Goal: Task Accomplishment & Management: Manage account settings

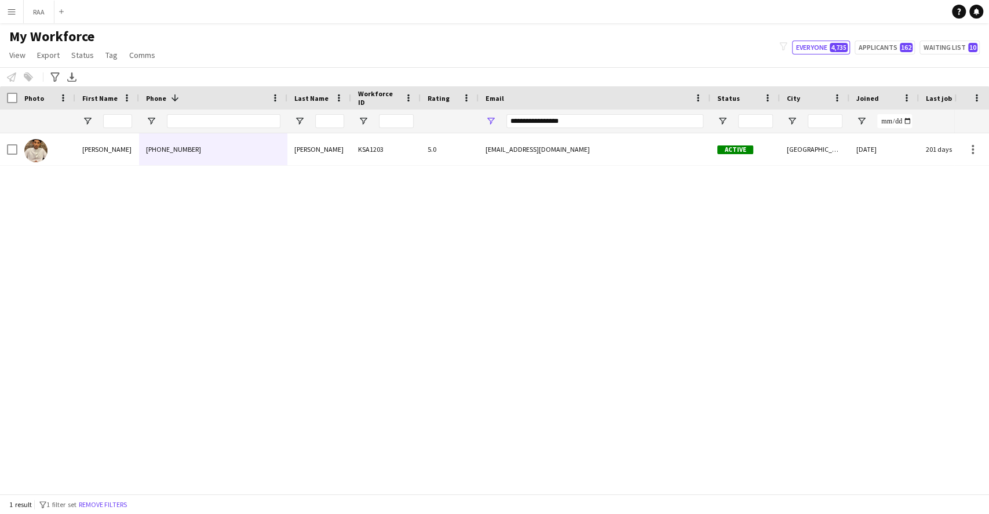
click at [355, 114] on div at bounding box center [627, 120] width 1255 height 23
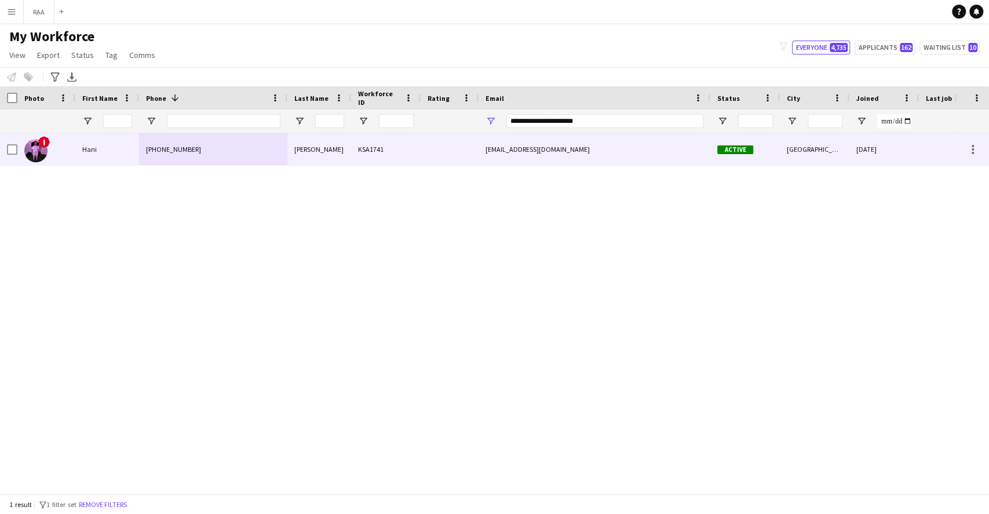
type input "**********"
click at [283, 153] on div "[PHONE_NUMBER]" at bounding box center [213, 149] width 148 height 32
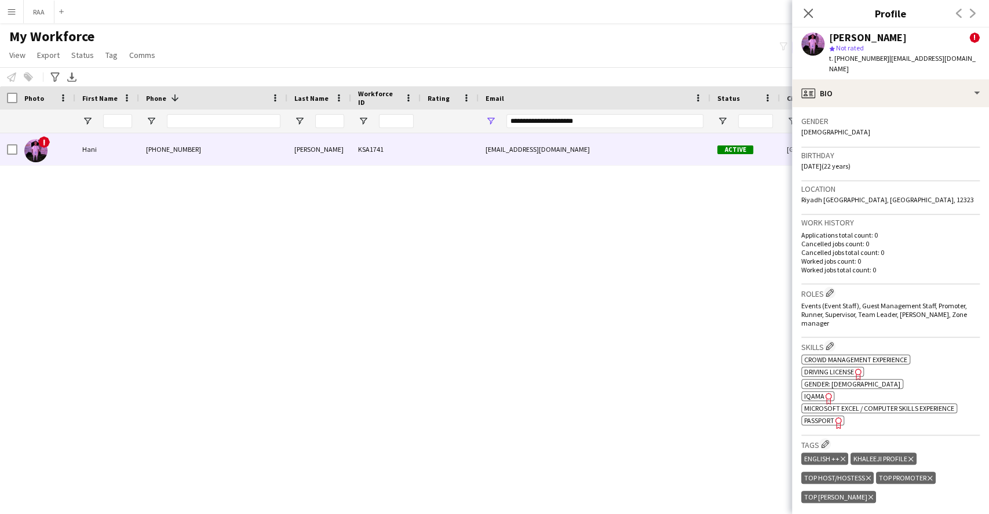
scroll to position [386, 0]
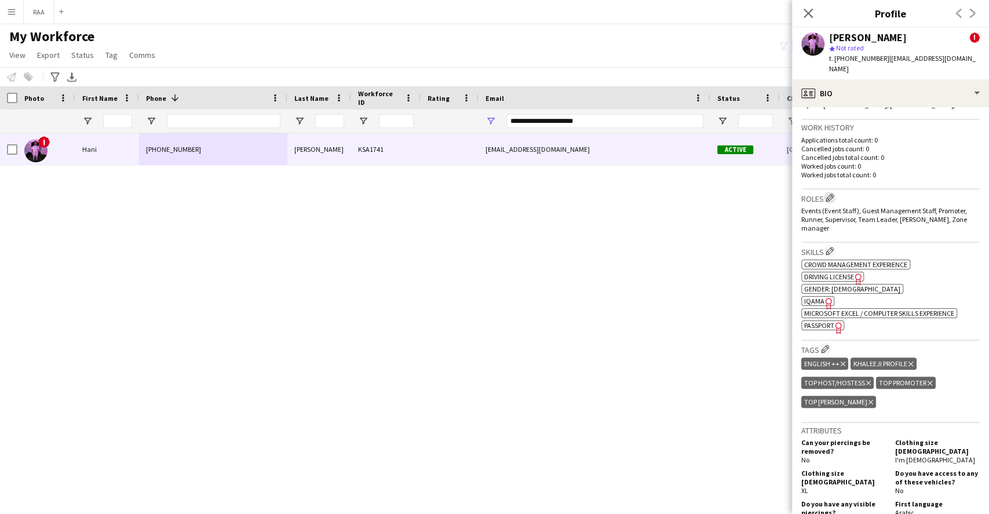
click at [831, 193] on app-icon "Edit crew company roles" at bounding box center [829, 197] width 8 height 8
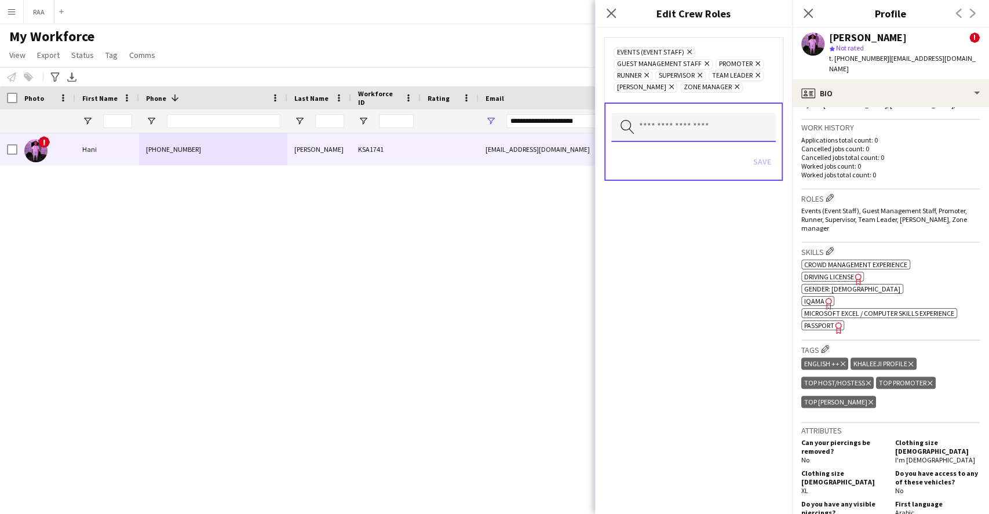
click at [731, 115] on input "text" at bounding box center [693, 127] width 164 height 29
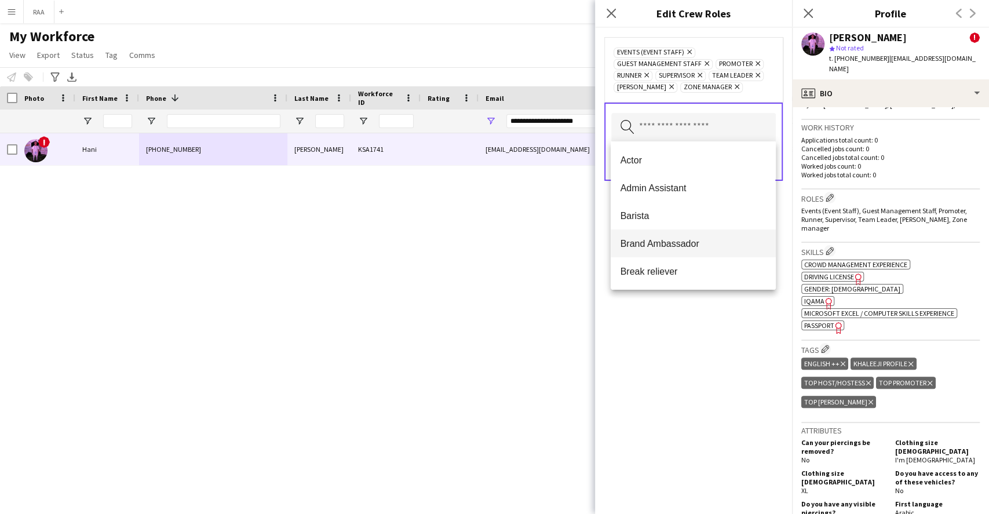
click at [700, 250] on mat-option "Brand Ambassador" at bounding box center [692, 243] width 164 height 28
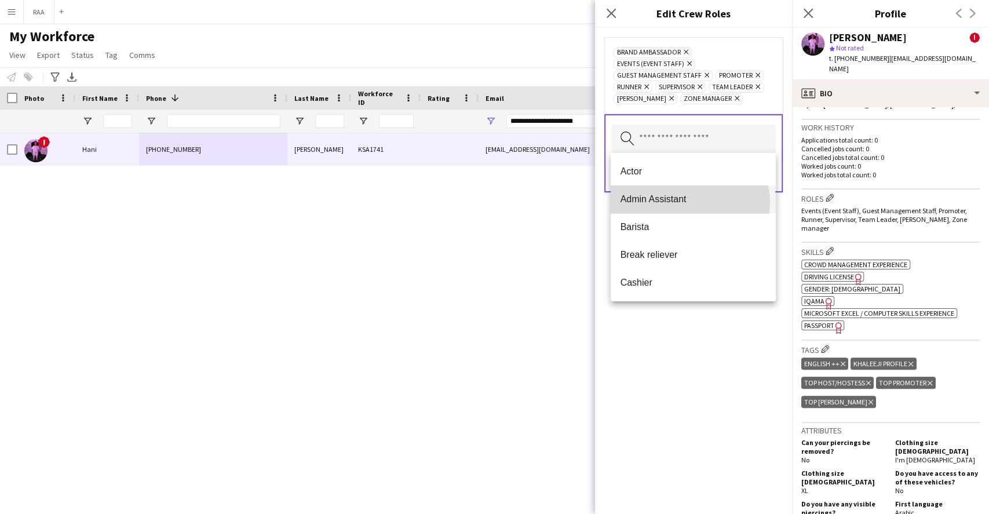
click at [689, 202] on span "Admin Assistant" at bounding box center [693, 198] width 146 height 11
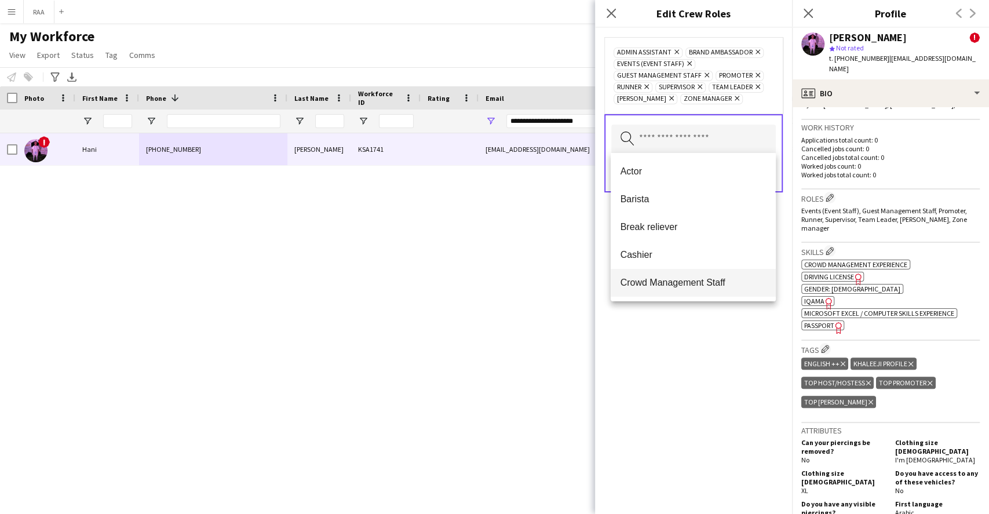
click at [691, 284] on span "Crowd Management Staff" at bounding box center [693, 282] width 146 height 11
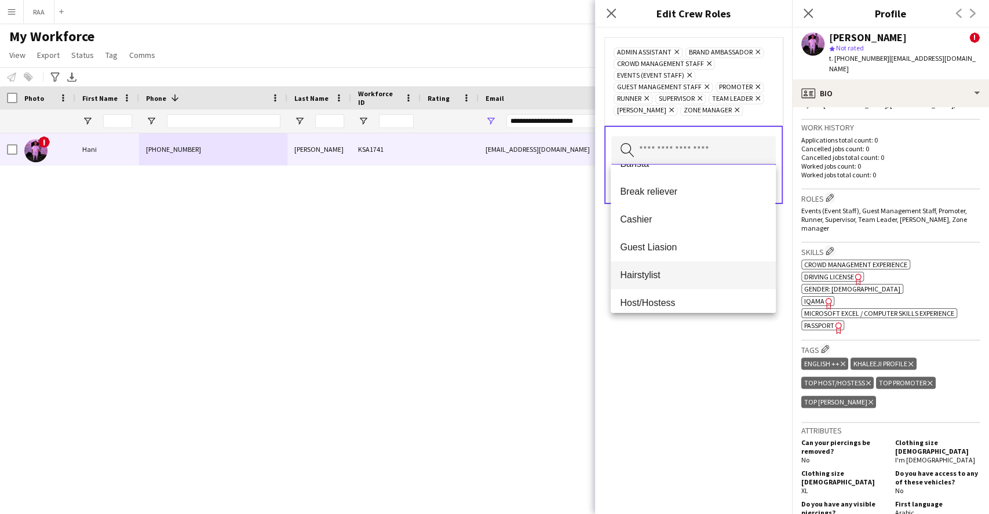
scroll to position [77, 0]
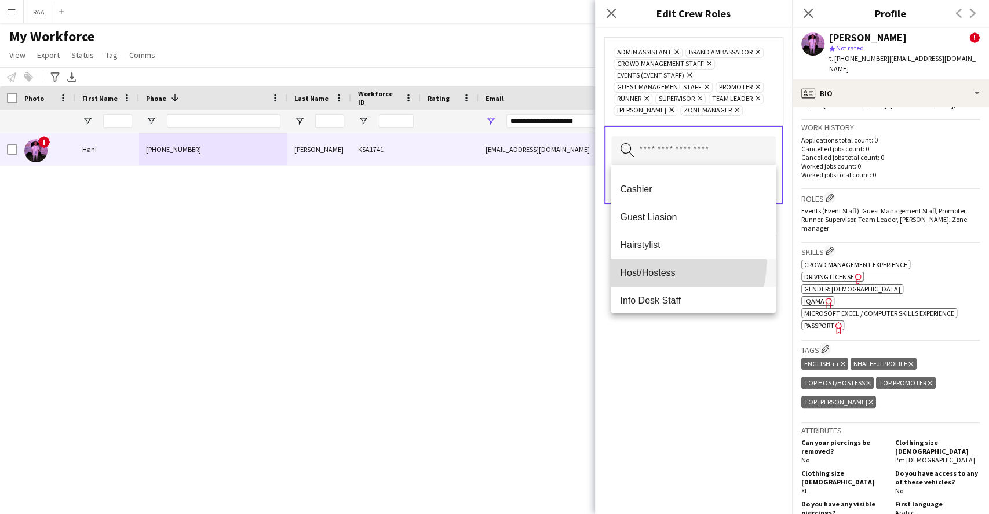
click at [666, 262] on mat-option "Host/Hostess" at bounding box center [692, 273] width 164 height 28
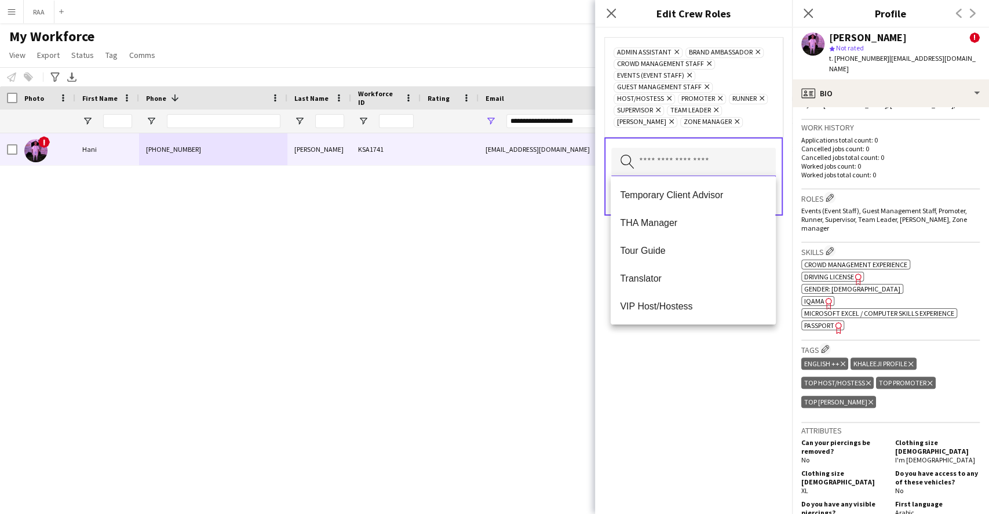
scroll to position [695, 0]
click at [663, 244] on span "VIP Host/Hostess" at bounding box center [693, 249] width 146 height 11
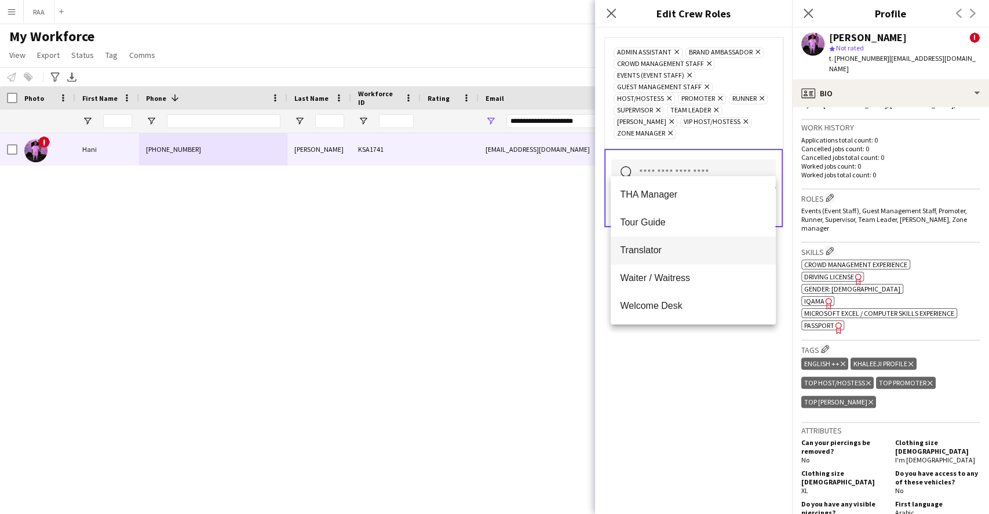
scroll to position [590, 0]
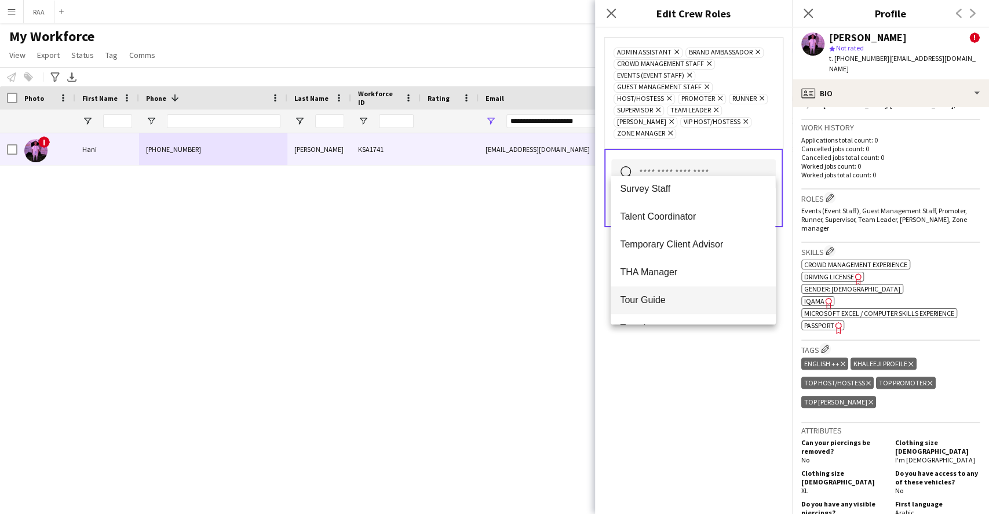
click at [654, 301] on span "Tour Guide" at bounding box center [693, 299] width 146 height 11
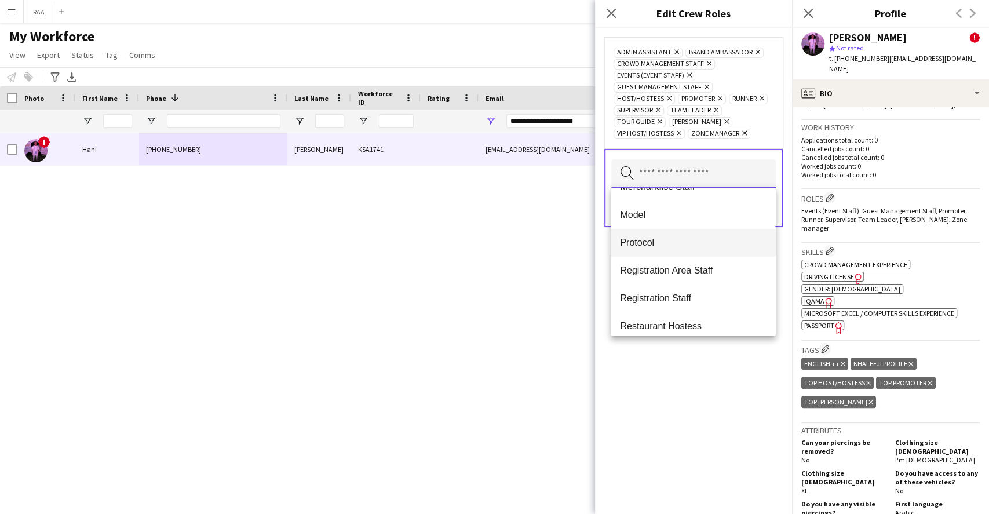
scroll to position [330, 0]
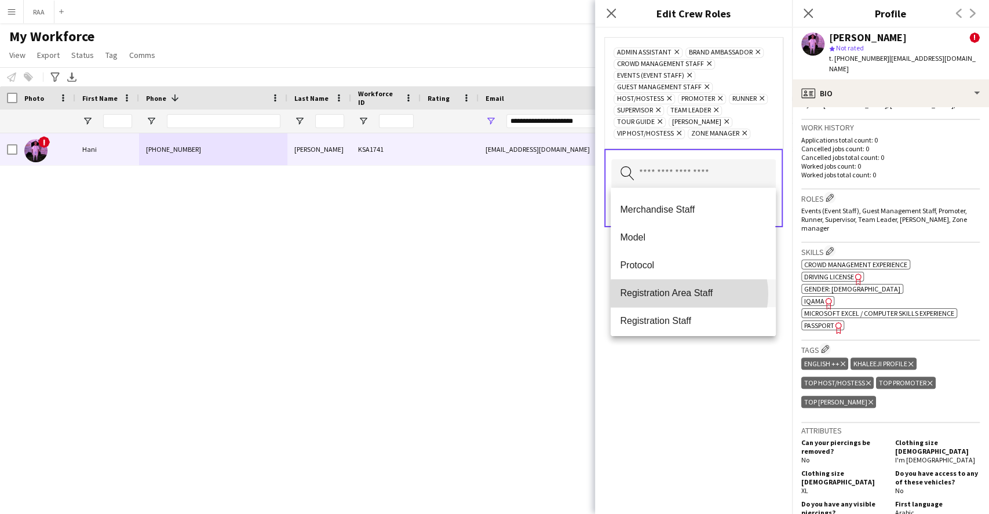
click at [689, 294] on span "Registration Area Staff" at bounding box center [693, 292] width 146 height 11
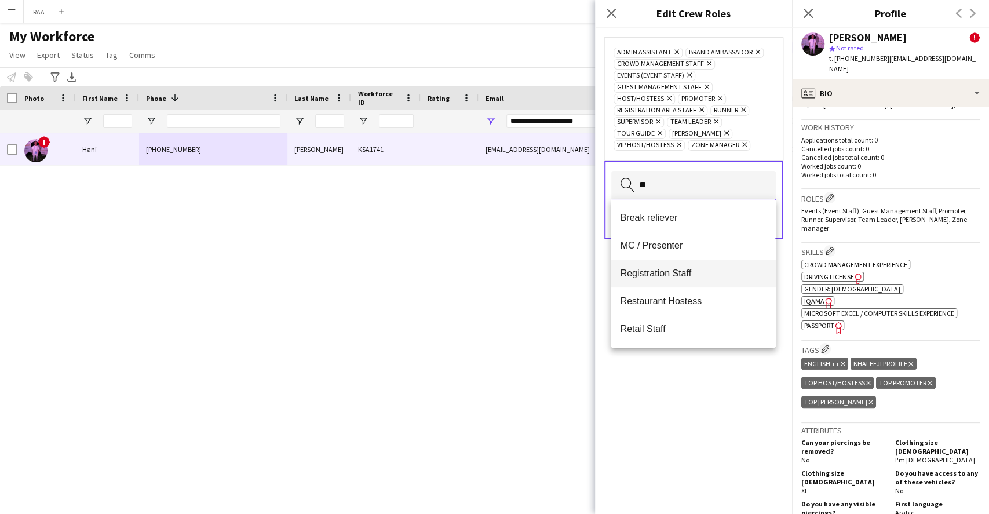
type input "**"
click at [681, 274] on span "Registration Staff" at bounding box center [693, 273] width 146 height 11
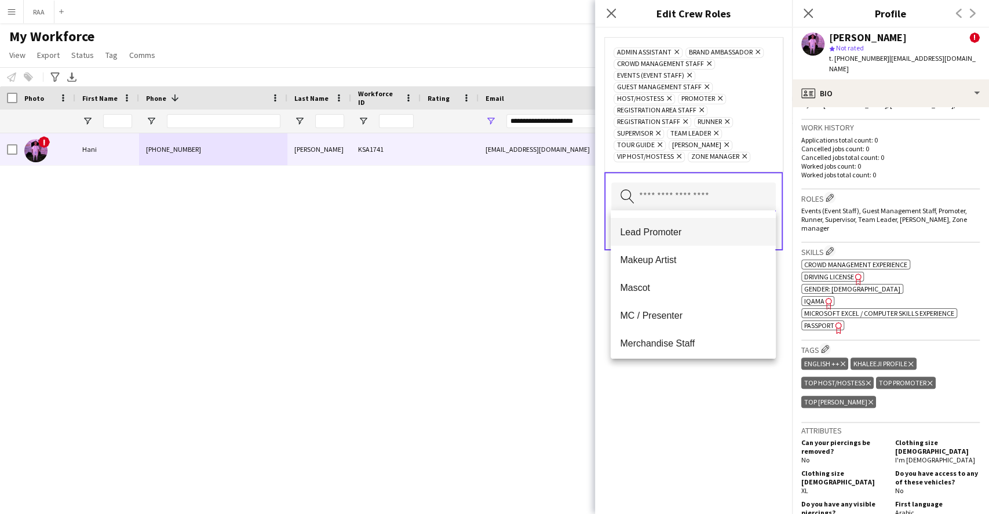
scroll to position [309, 0]
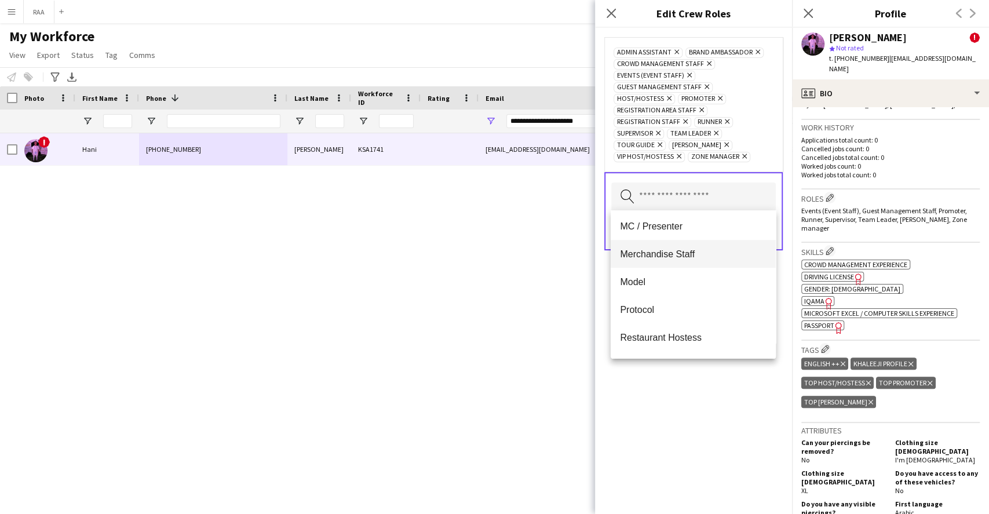
click at [673, 258] on span "Merchandise Staff" at bounding box center [693, 253] width 146 height 11
drag, startPoint x: 704, startPoint y: 380, endPoint x: 718, endPoint y: 312, distance: 69.6
click at [704, 380] on div "Admin Assistant Remove Brand Ambassador Remove Crowd Management Staff Remove Ev…" at bounding box center [693, 271] width 197 height 486
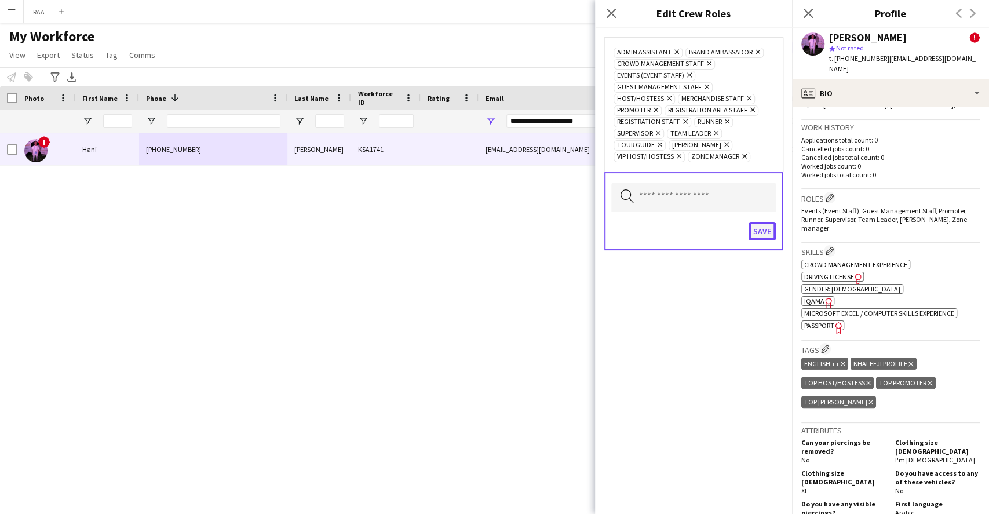
click at [756, 233] on button "Save" at bounding box center [761, 231] width 27 height 19
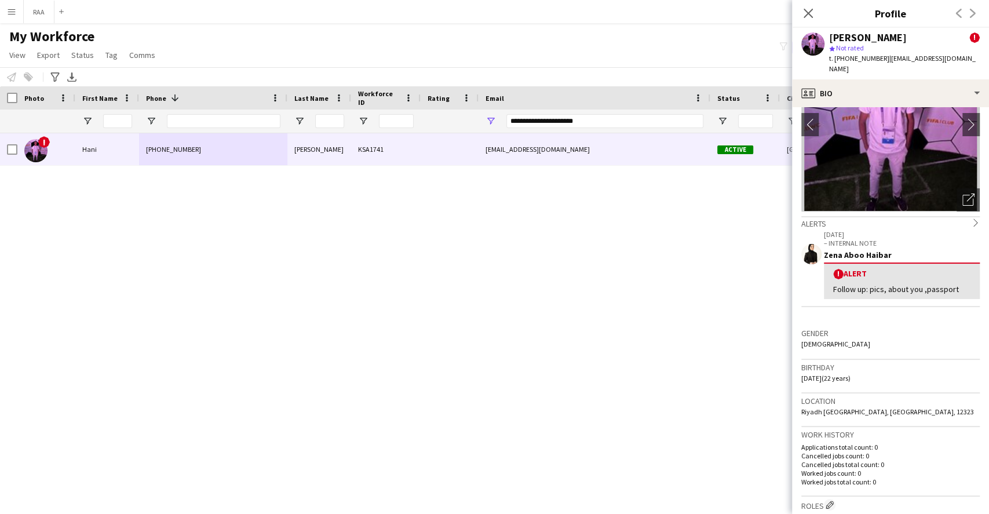
scroll to position [77, 0]
drag, startPoint x: 588, startPoint y: 119, endPoint x: 361, endPoint y: 104, distance: 227.5
click at [363, 104] on div "Workforce Details Photo First Name 1" at bounding box center [627, 109] width 1255 height 47
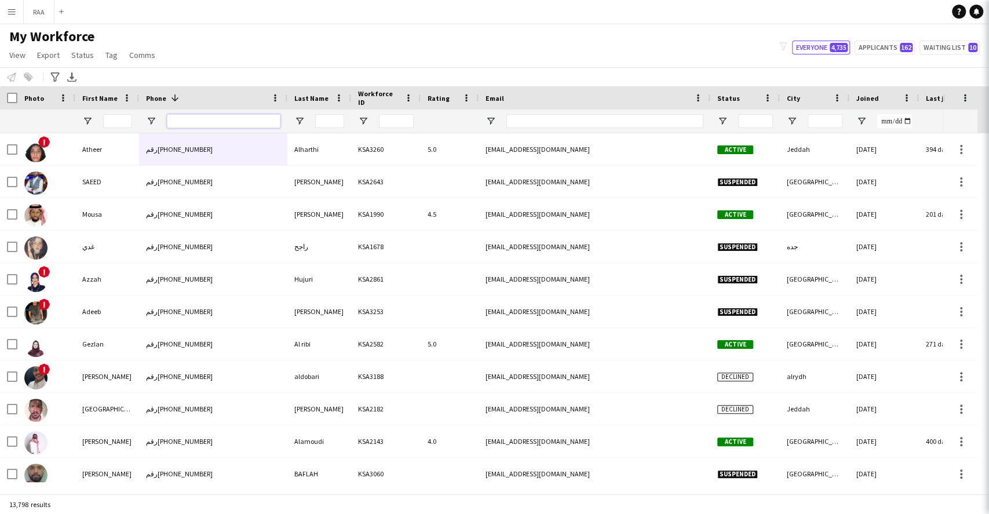
click at [208, 123] on input "Phone Filter Input" at bounding box center [224, 121] width 114 height 14
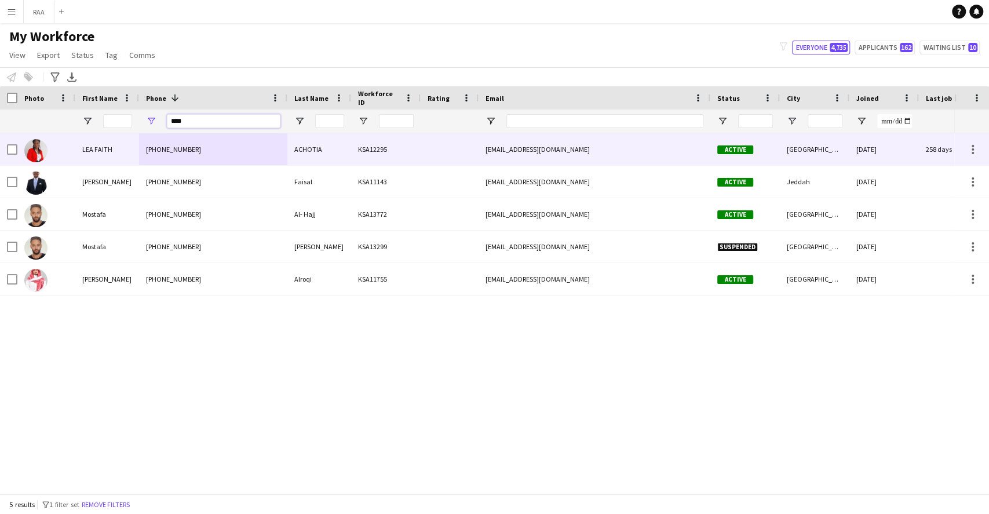
type input "****"
click at [195, 158] on div "[PHONE_NUMBER]" at bounding box center [213, 149] width 148 height 32
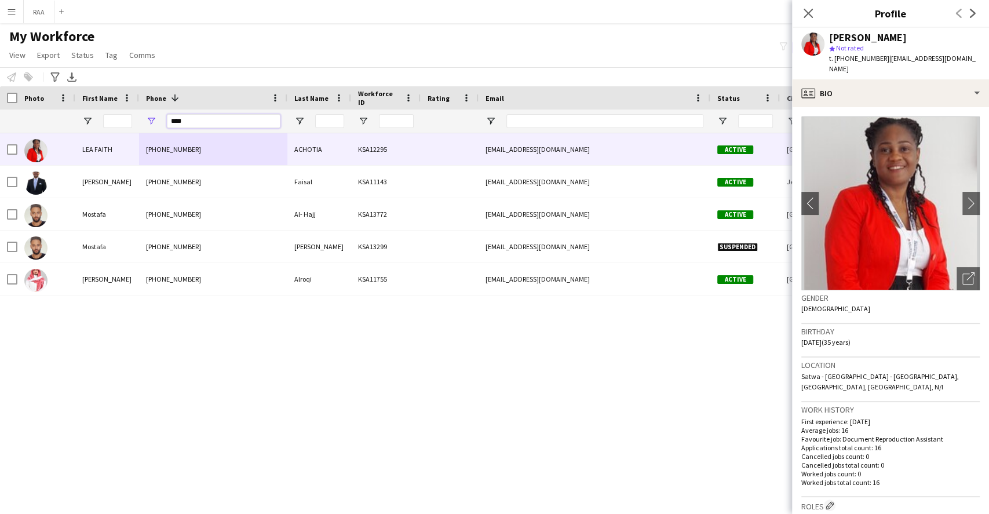
drag, startPoint x: 185, startPoint y: 118, endPoint x: 147, endPoint y: 116, distance: 38.9
click at [151, 116] on div "****" at bounding box center [213, 120] width 148 height 23
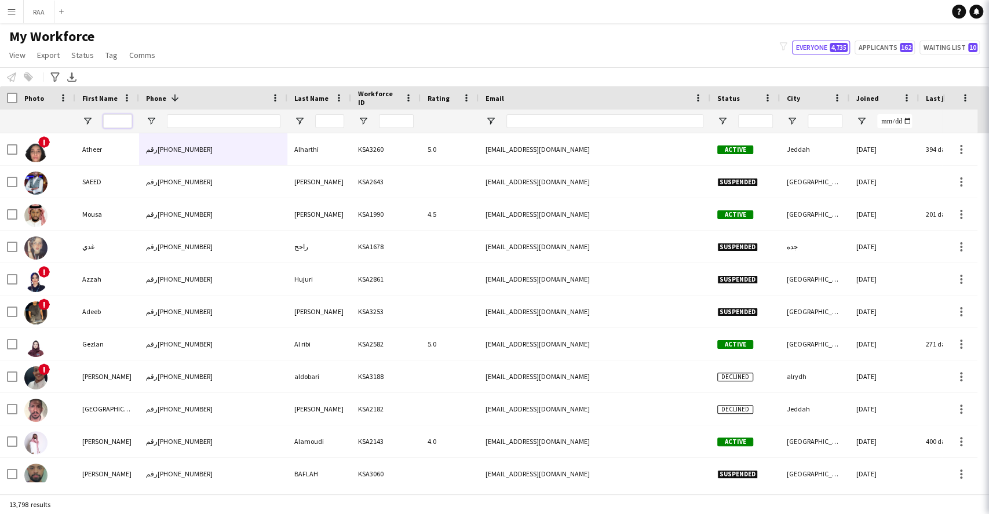
click at [119, 118] on input "First Name Filter Input" at bounding box center [117, 121] width 29 height 14
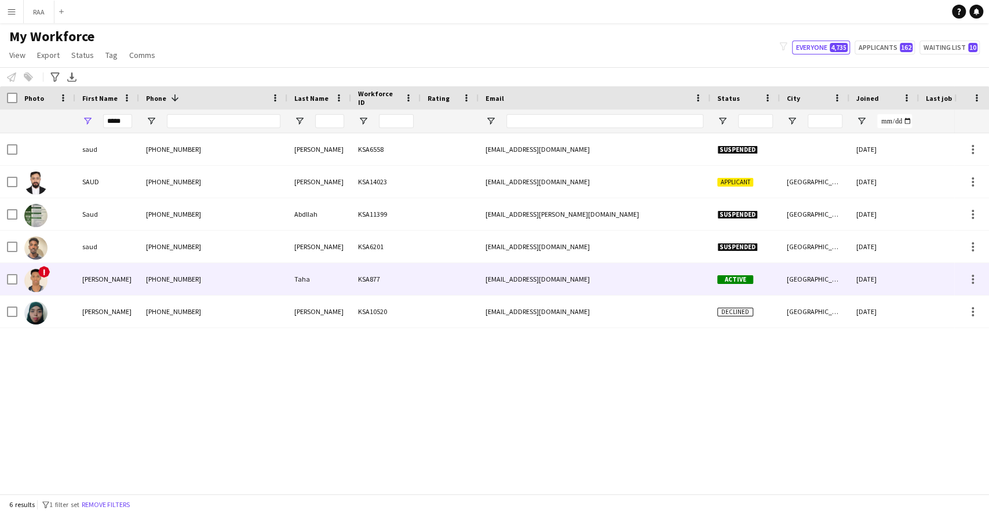
click at [130, 294] on div "[PERSON_NAME]" at bounding box center [107, 279] width 64 height 32
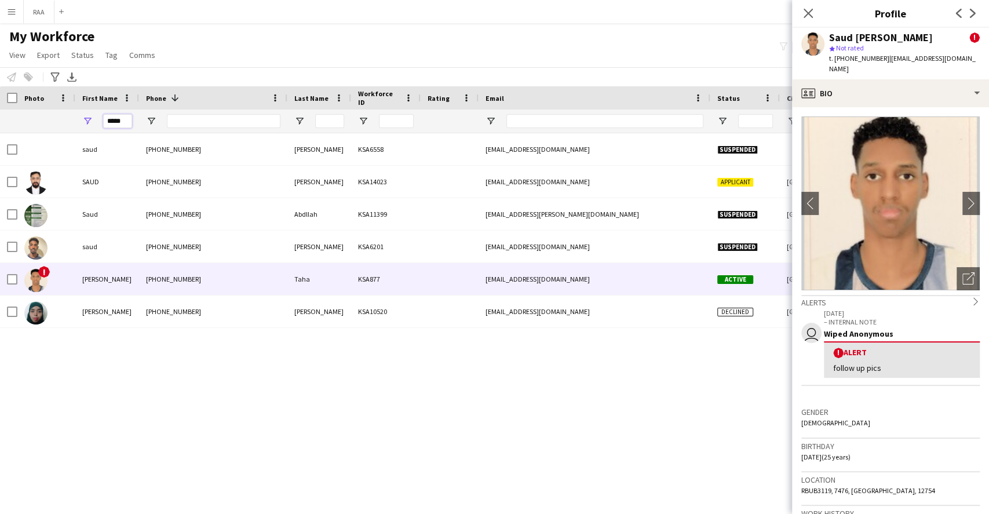
click at [122, 119] on input "****" at bounding box center [117, 121] width 29 height 14
type input "*"
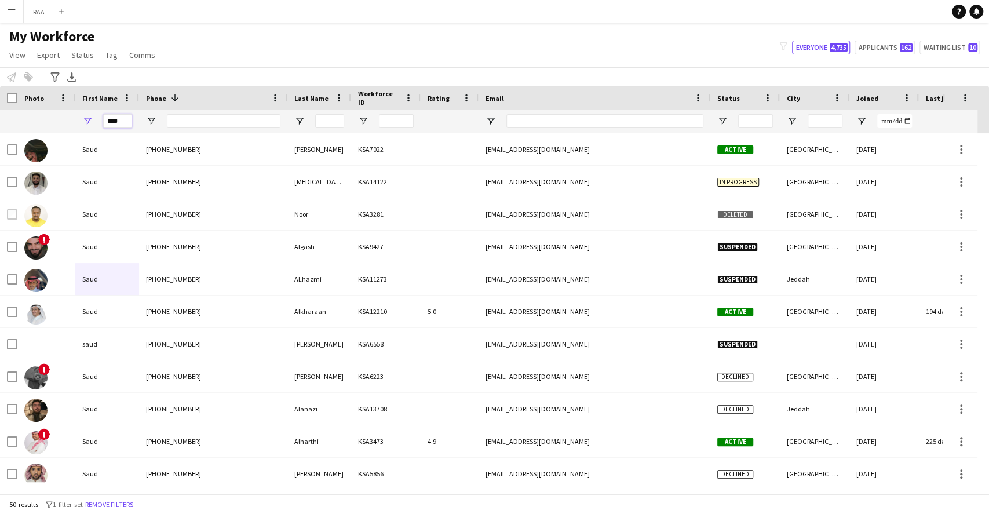
type input "****"
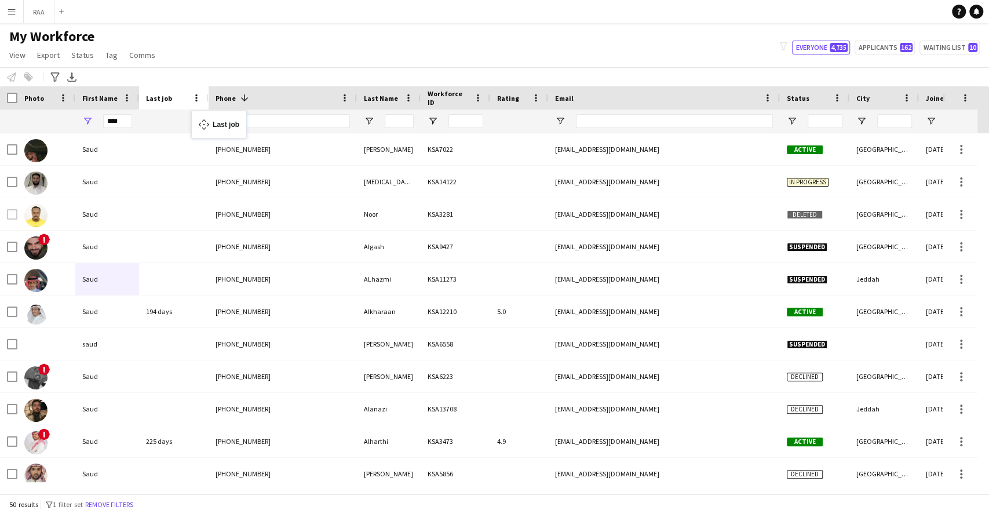
drag, startPoint x: 934, startPoint y: 98, endPoint x: 197, endPoint y: 118, distance: 736.9
click at [160, 120] on div at bounding box center [174, 120] width 56 height 23
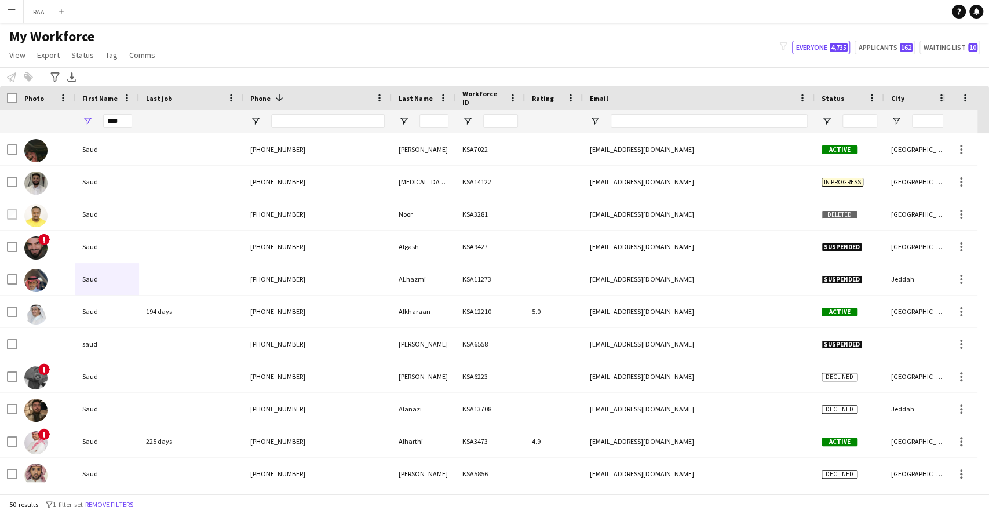
drag, startPoint x: 207, startPoint y: 96, endPoint x: 241, endPoint y: 97, distance: 34.8
click at [241, 97] on div at bounding box center [242, 97] width 5 height 23
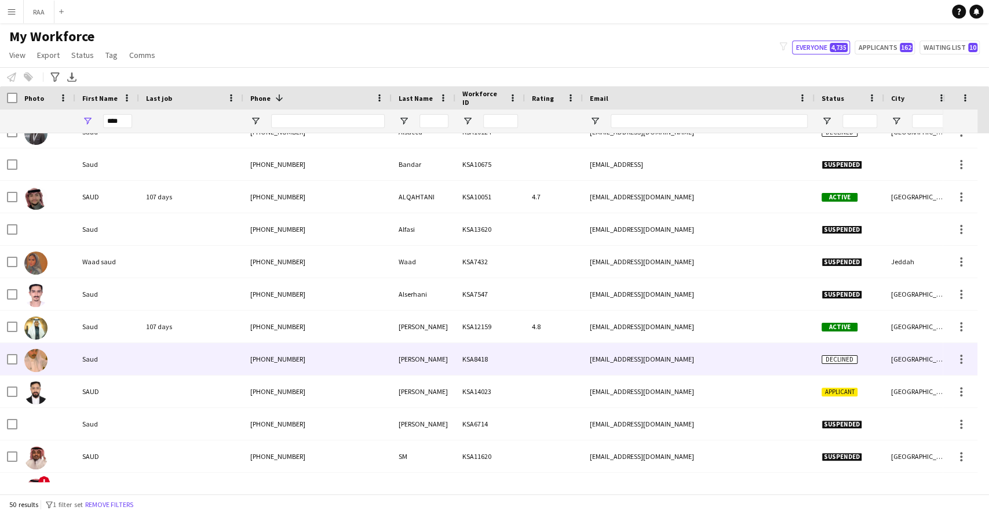
scroll to position [695, 0]
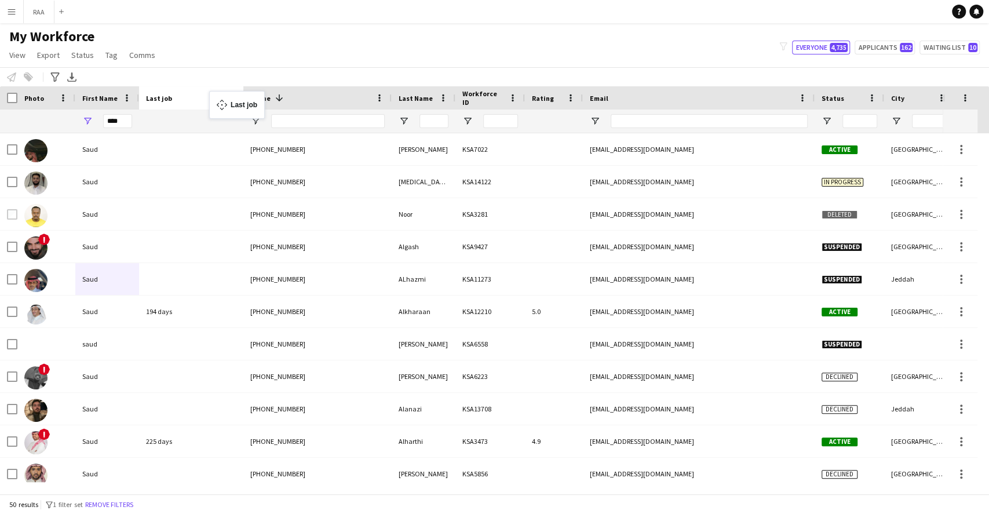
drag, startPoint x: 188, startPoint y: 95, endPoint x: 268, endPoint y: 99, distance: 80.0
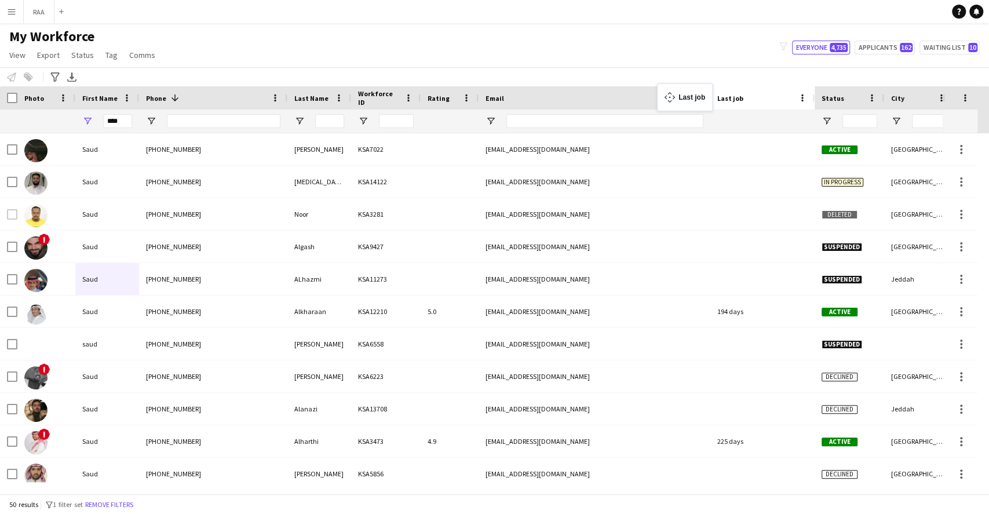
drag, startPoint x: 303, startPoint y: 95, endPoint x: 662, endPoint y: 90, distance: 359.1
click at [328, 123] on input "Last Name Filter Input" at bounding box center [329, 121] width 29 height 14
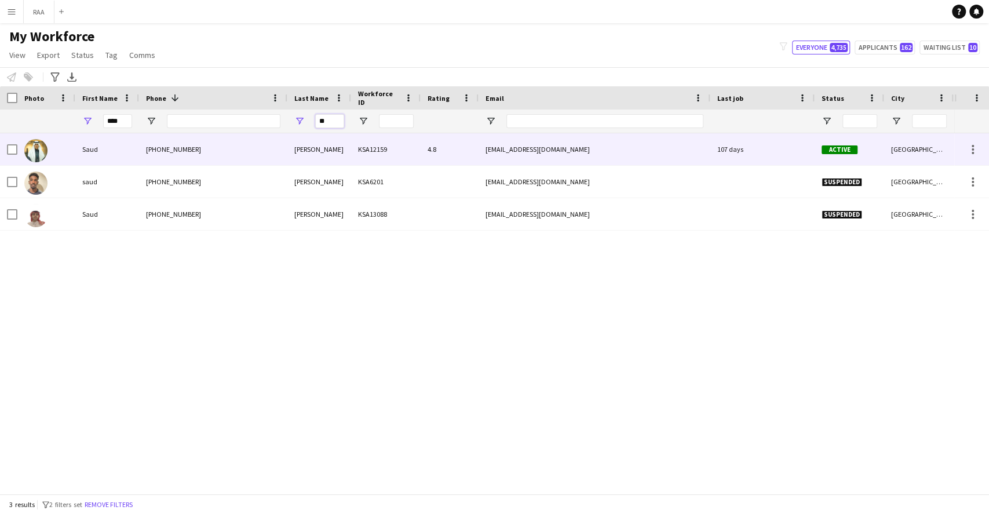
type input "**"
click at [271, 160] on div "[PHONE_NUMBER]" at bounding box center [213, 149] width 148 height 32
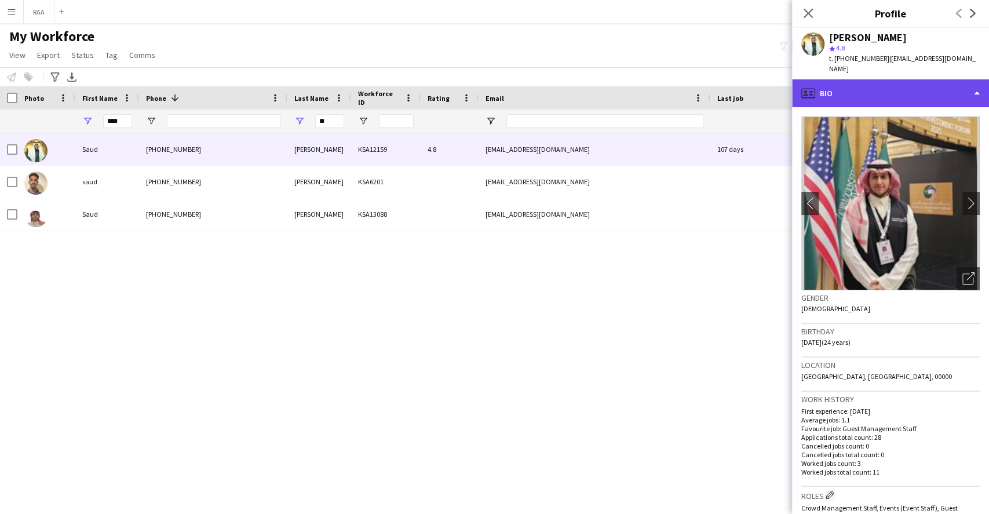
click at [872, 90] on div "profile Bio" at bounding box center [890, 93] width 197 height 28
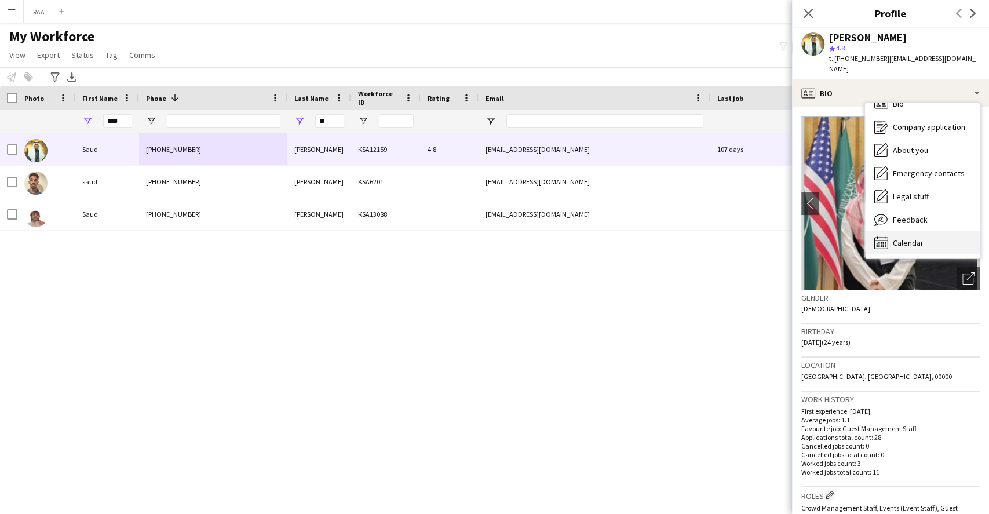
click at [902, 237] on span "Calendar" at bounding box center [907, 242] width 31 height 10
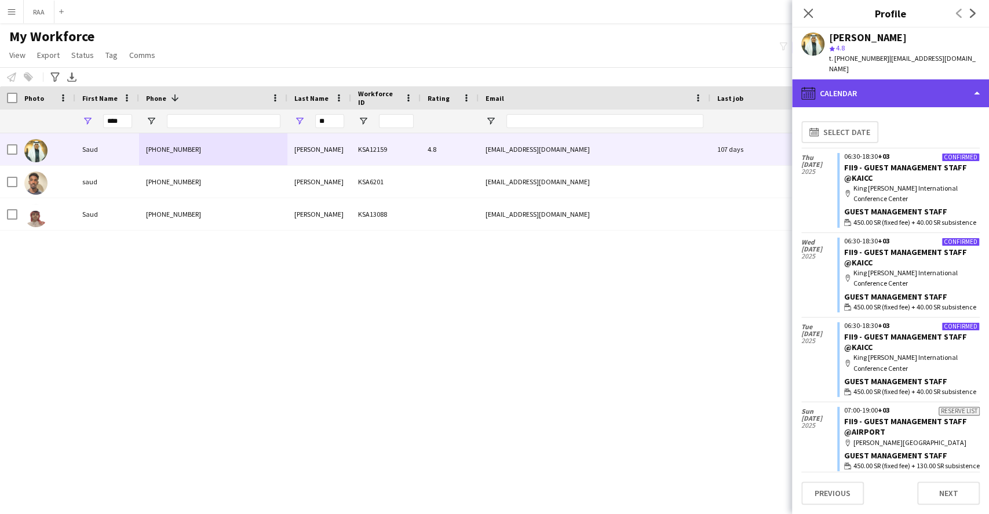
click at [895, 88] on div "calendar-full Calendar" at bounding box center [890, 93] width 197 height 28
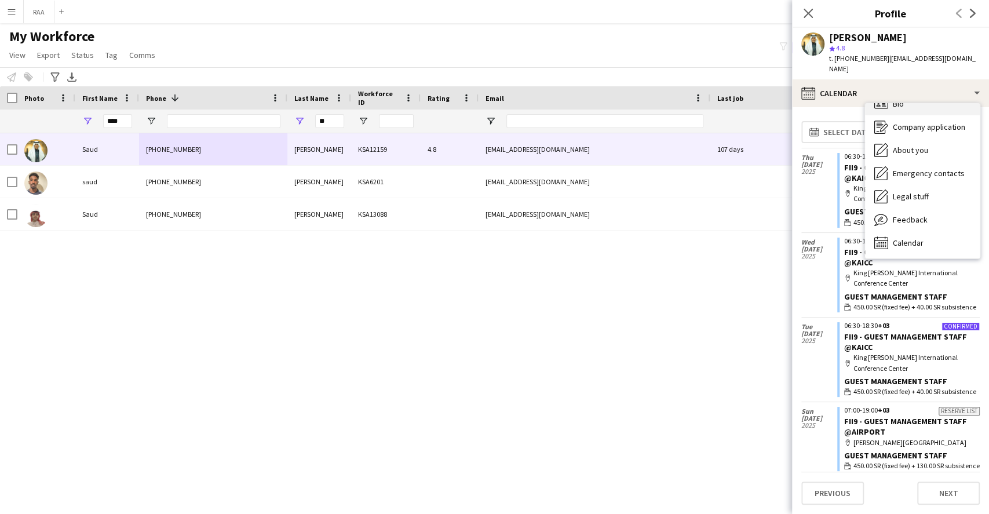
click at [898, 103] on div "Bio Bio Company application Company application About you About you Emergency c…" at bounding box center [922, 180] width 115 height 155
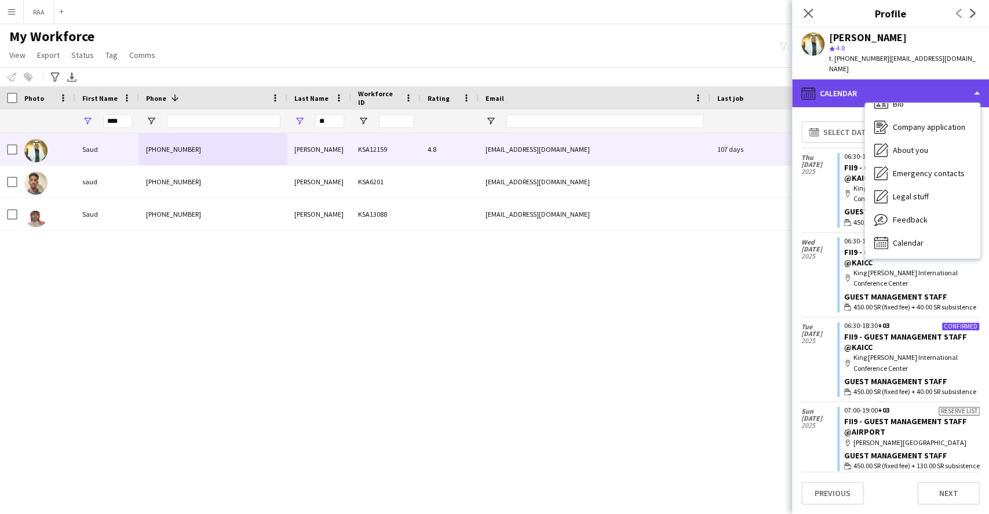
click at [898, 86] on div "calendar-full Calendar" at bounding box center [890, 93] width 197 height 28
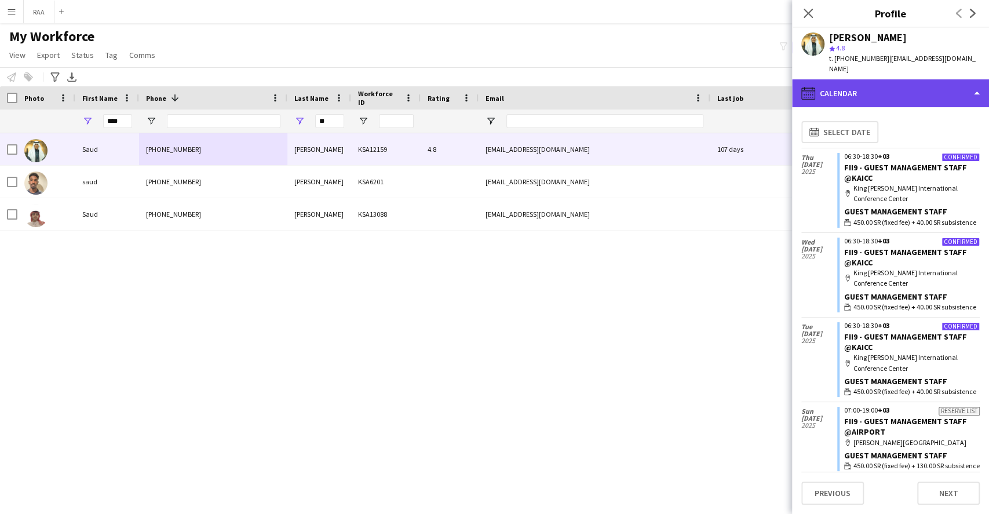
drag, startPoint x: 903, startPoint y: 89, endPoint x: 913, endPoint y: 121, distance: 33.2
click at [903, 89] on div "calendar-full Calendar" at bounding box center [890, 93] width 197 height 28
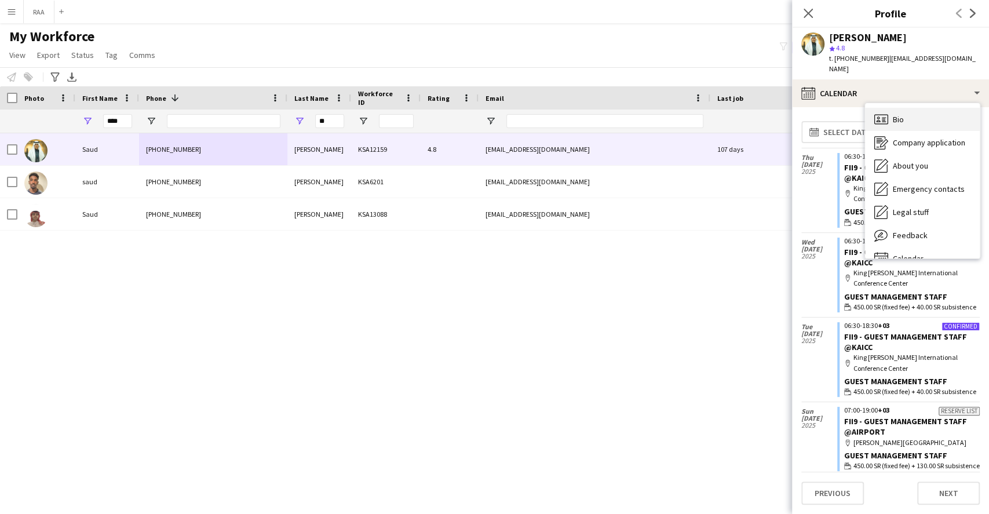
click at [904, 111] on div "Bio Bio" at bounding box center [922, 119] width 115 height 23
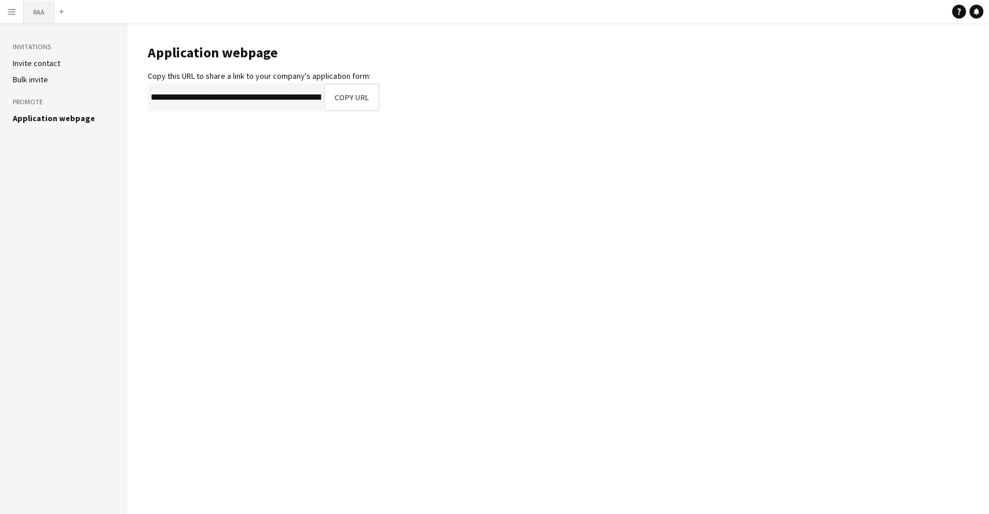
click at [24, 7] on app-navbar "Menu Boards Boards Boards All jobs Status Workforce Workforce My Workforce Recr…" at bounding box center [494, 11] width 989 height 23
click at [34, 9] on button "RAA Close" at bounding box center [39, 12] width 31 height 23
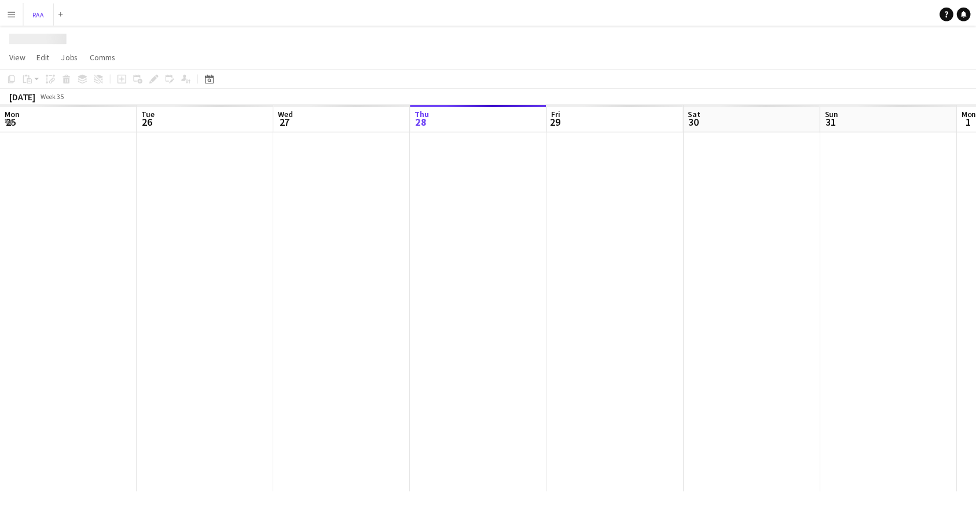
scroll to position [0, 277]
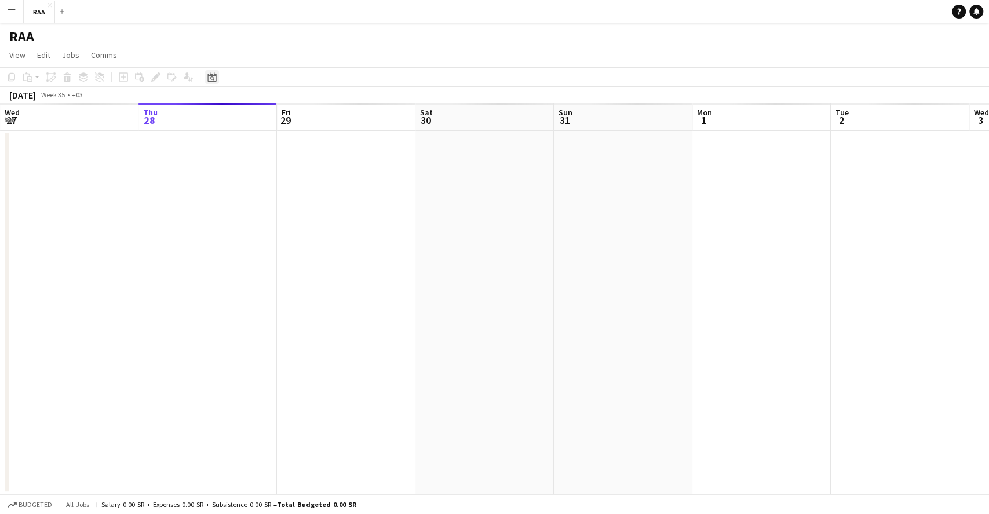
click at [217, 81] on div "Date picker" at bounding box center [212, 77] width 14 height 14
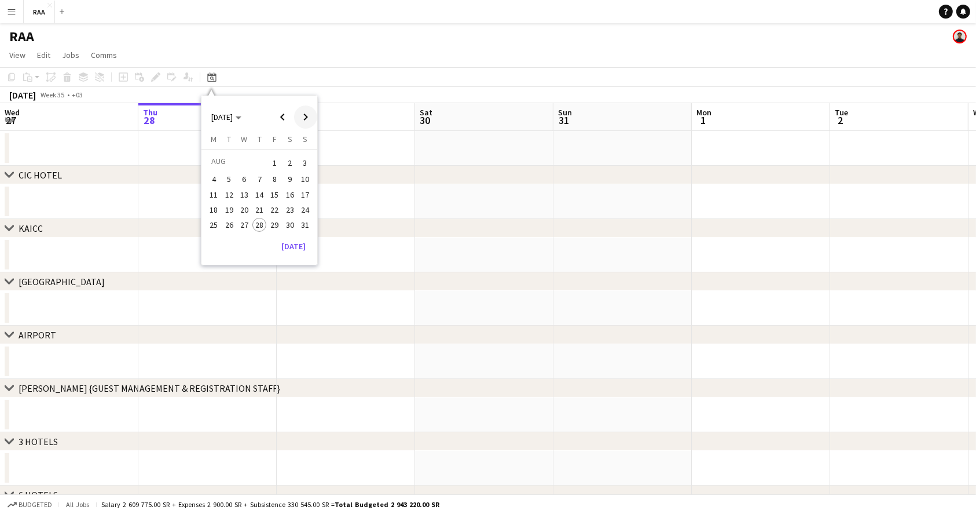
click at [309, 115] on span "Next month" at bounding box center [305, 116] width 23 height 23
click at [285, 116] on span "Previous month" at bounding box center [282, 116] width 23 height 23
click at [272, 226] on span "24" at bounding box center [275, 222] width 14 height 14
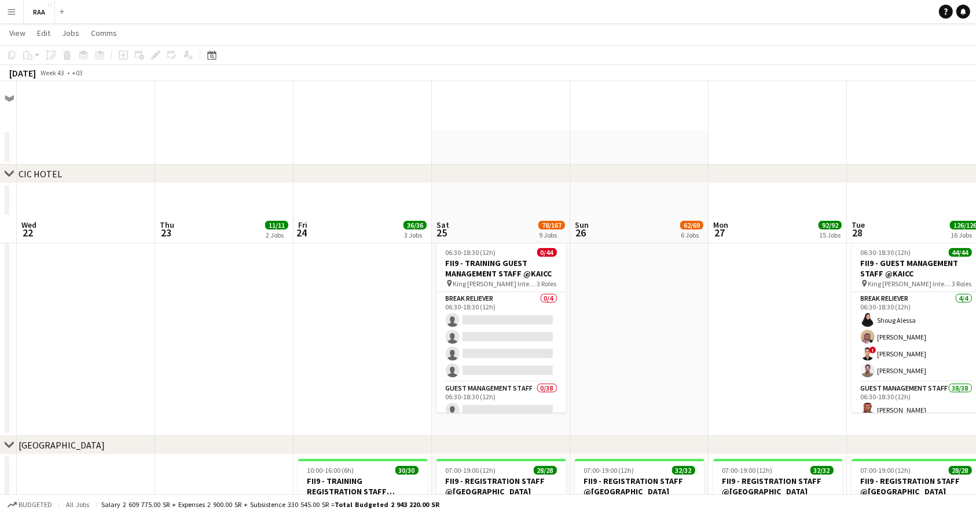
scroll to position [154, 0]
